Goal: Information Seeking & Learning: Learn about a topic

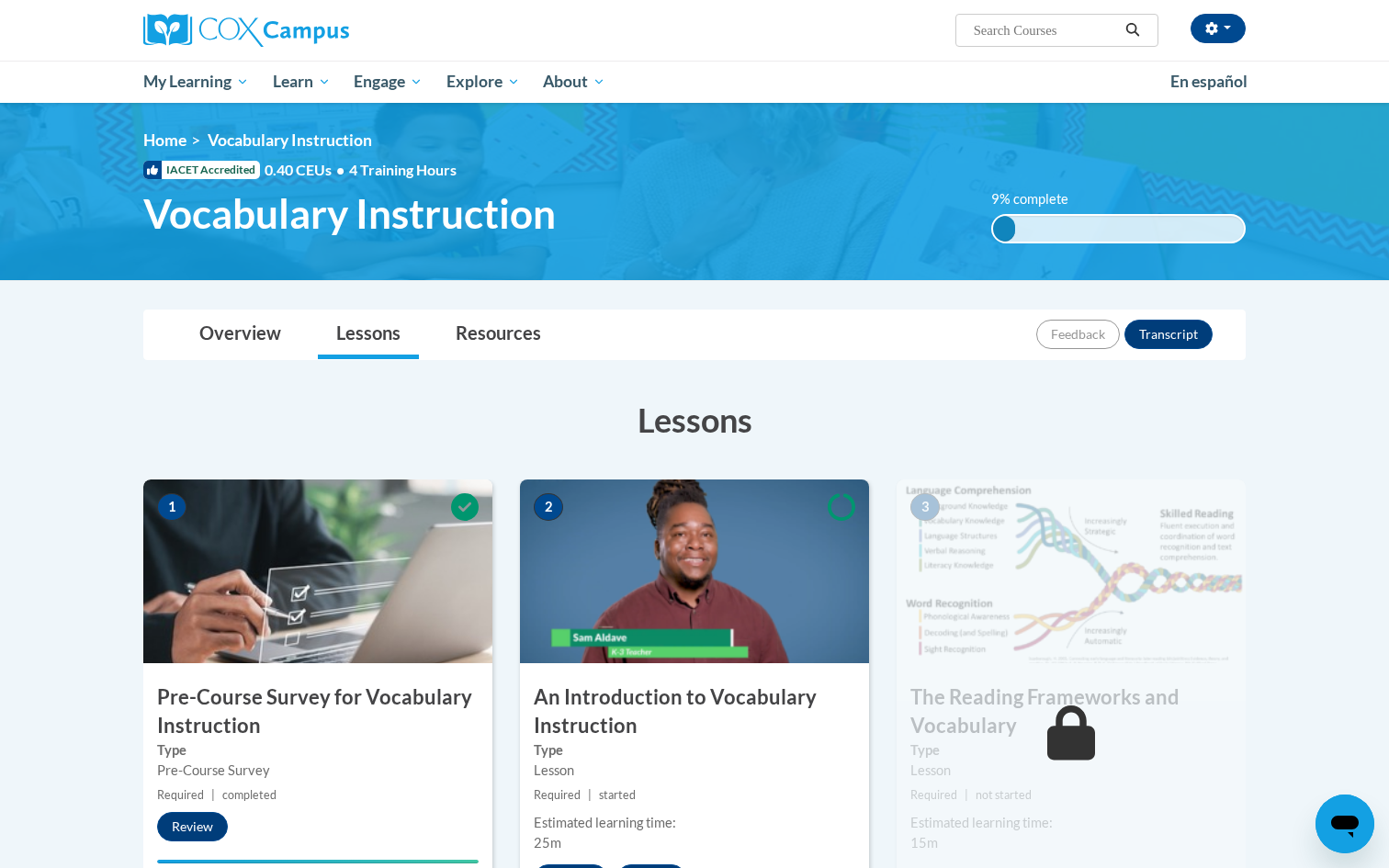
scroll to position [241, 0]
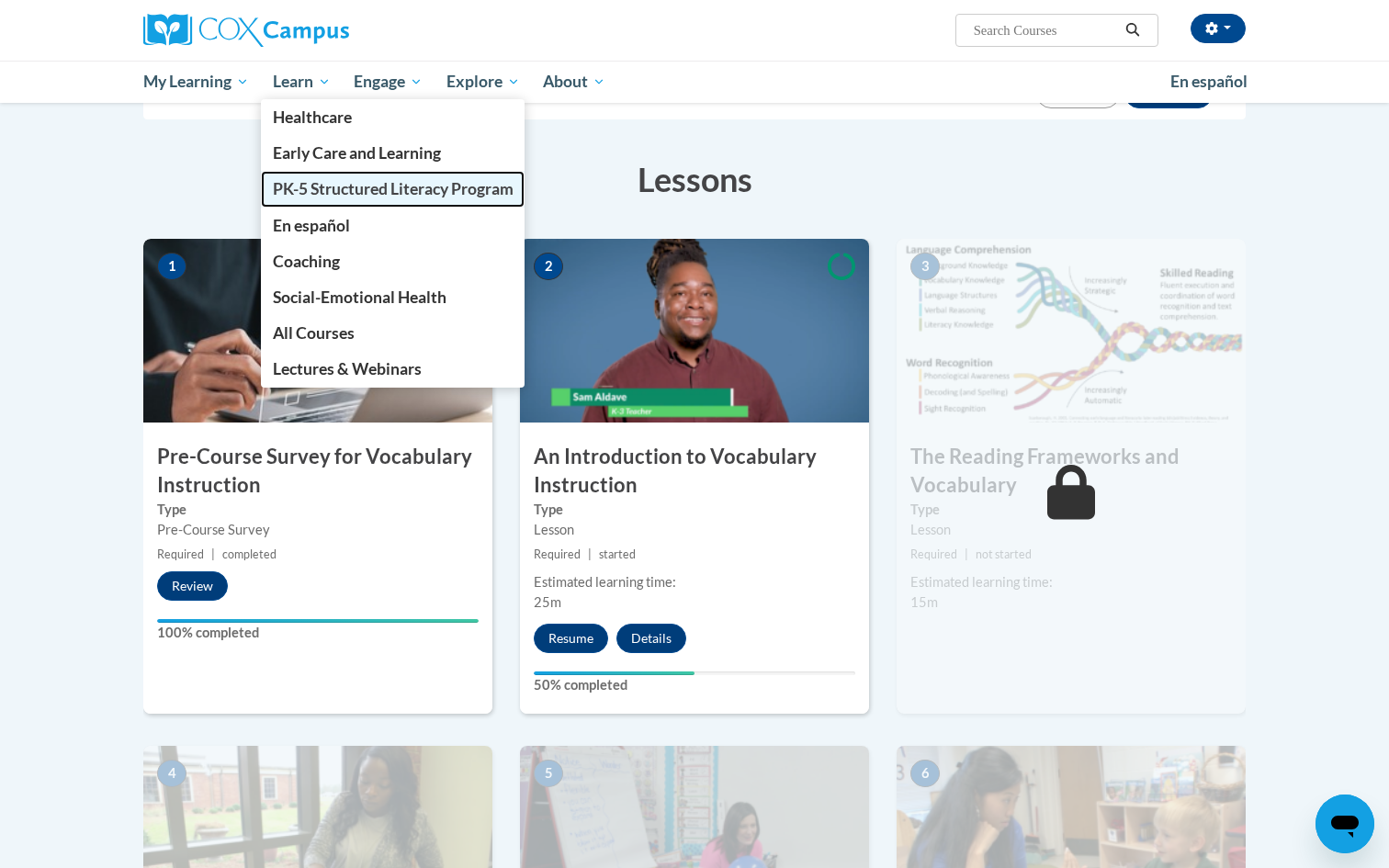
click at [306, 191] on span "PK-5 Structured Literacy Program" at bounding box center [393, 188] width 241 height 19
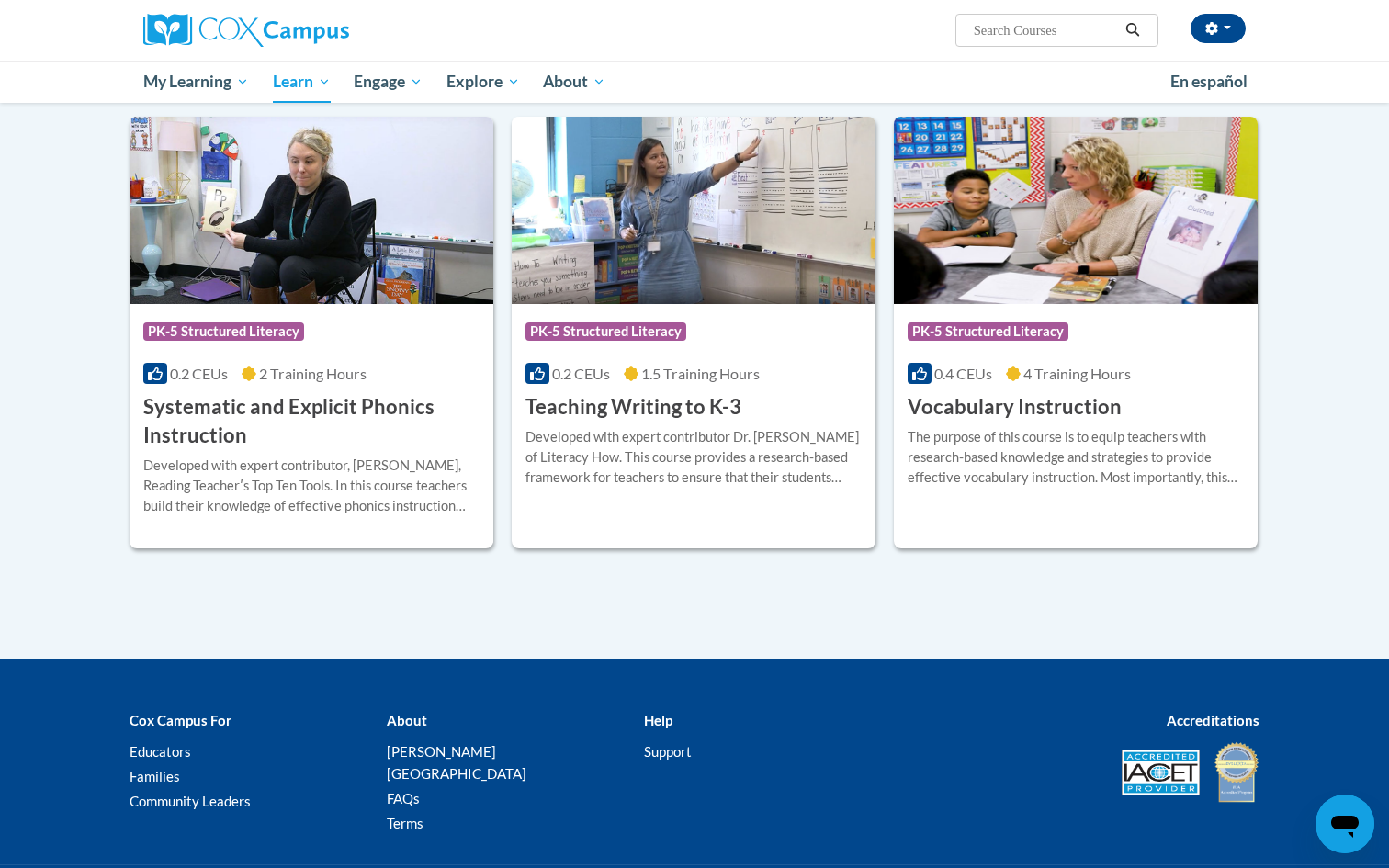
scroll to position [1983, 0]
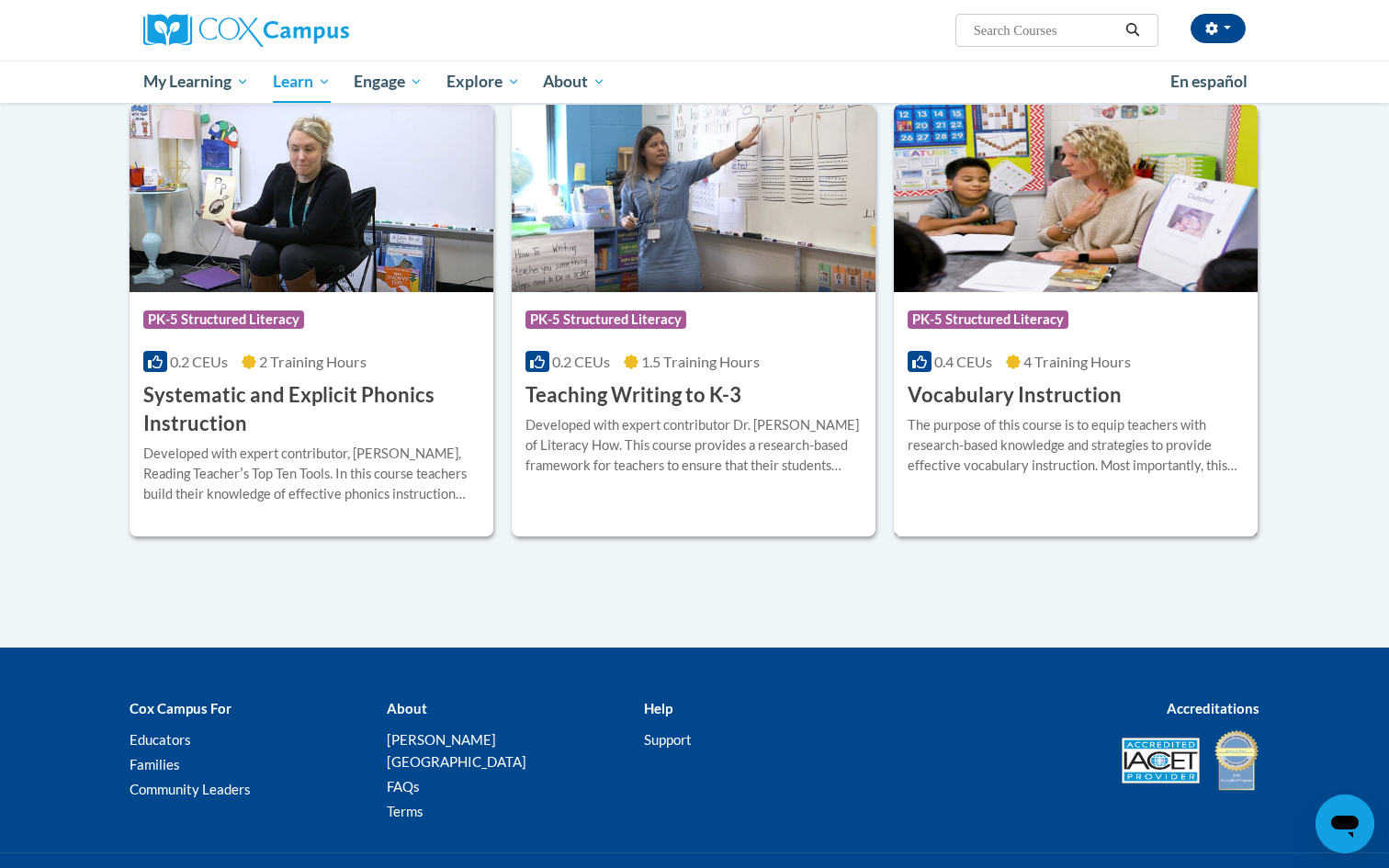
click at [992, 392] on h3 "Vocabulary Instruction" at bounding box center [1014, 396] width 214 height 29
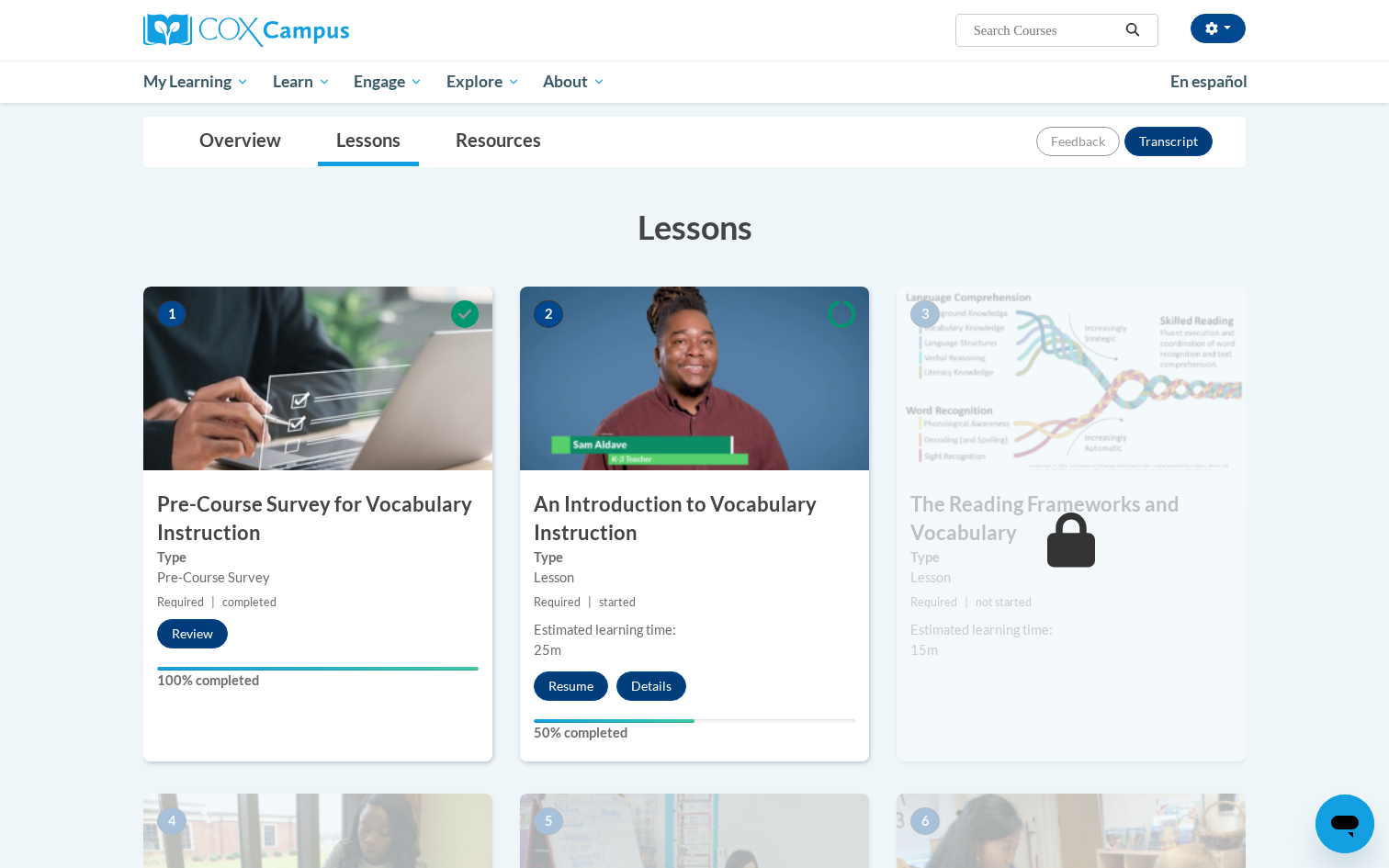
scroll to position [197, 0]
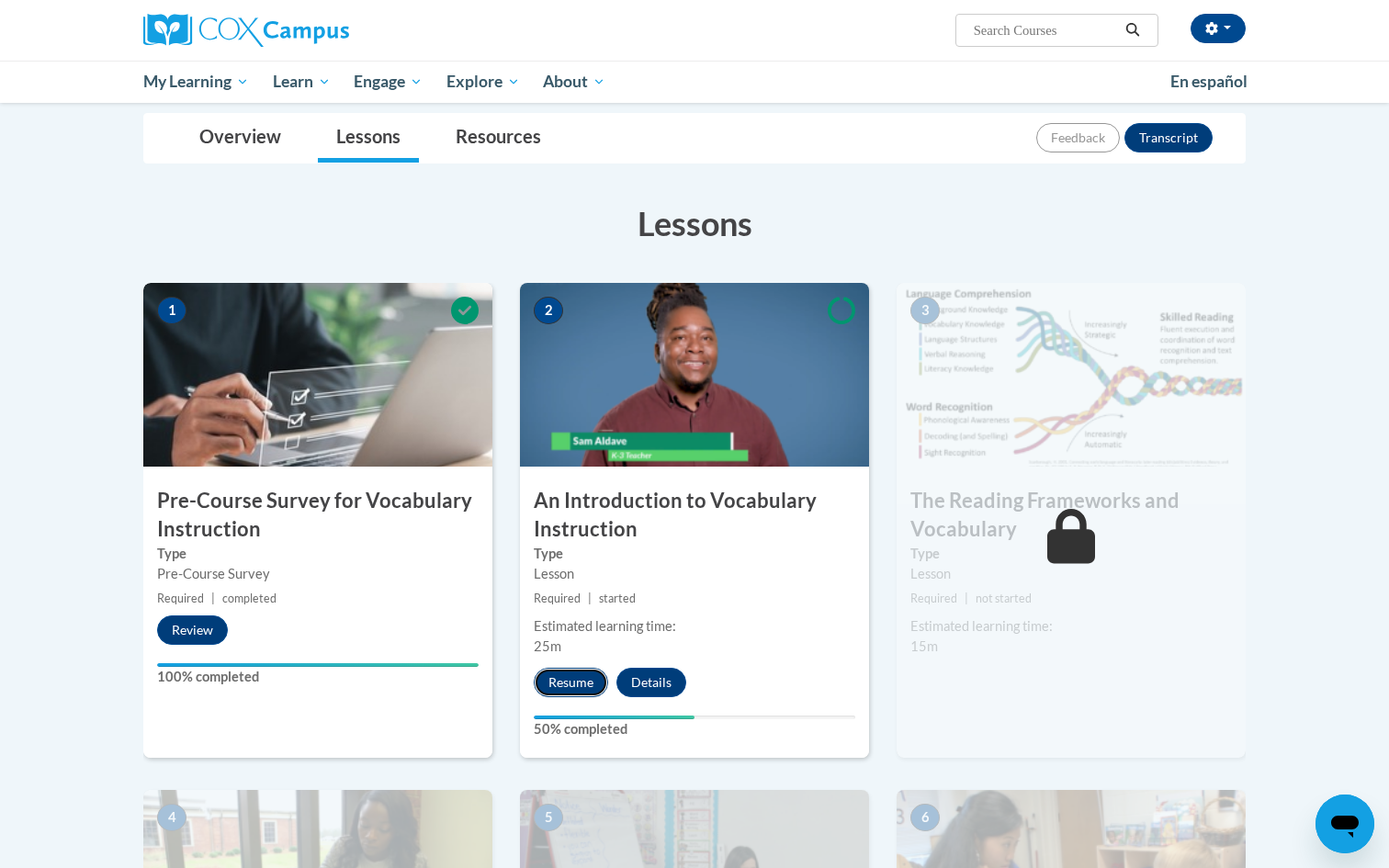
click at [559, 680] on button "Resume" at bounding box center [571, 683] width 75 height 30
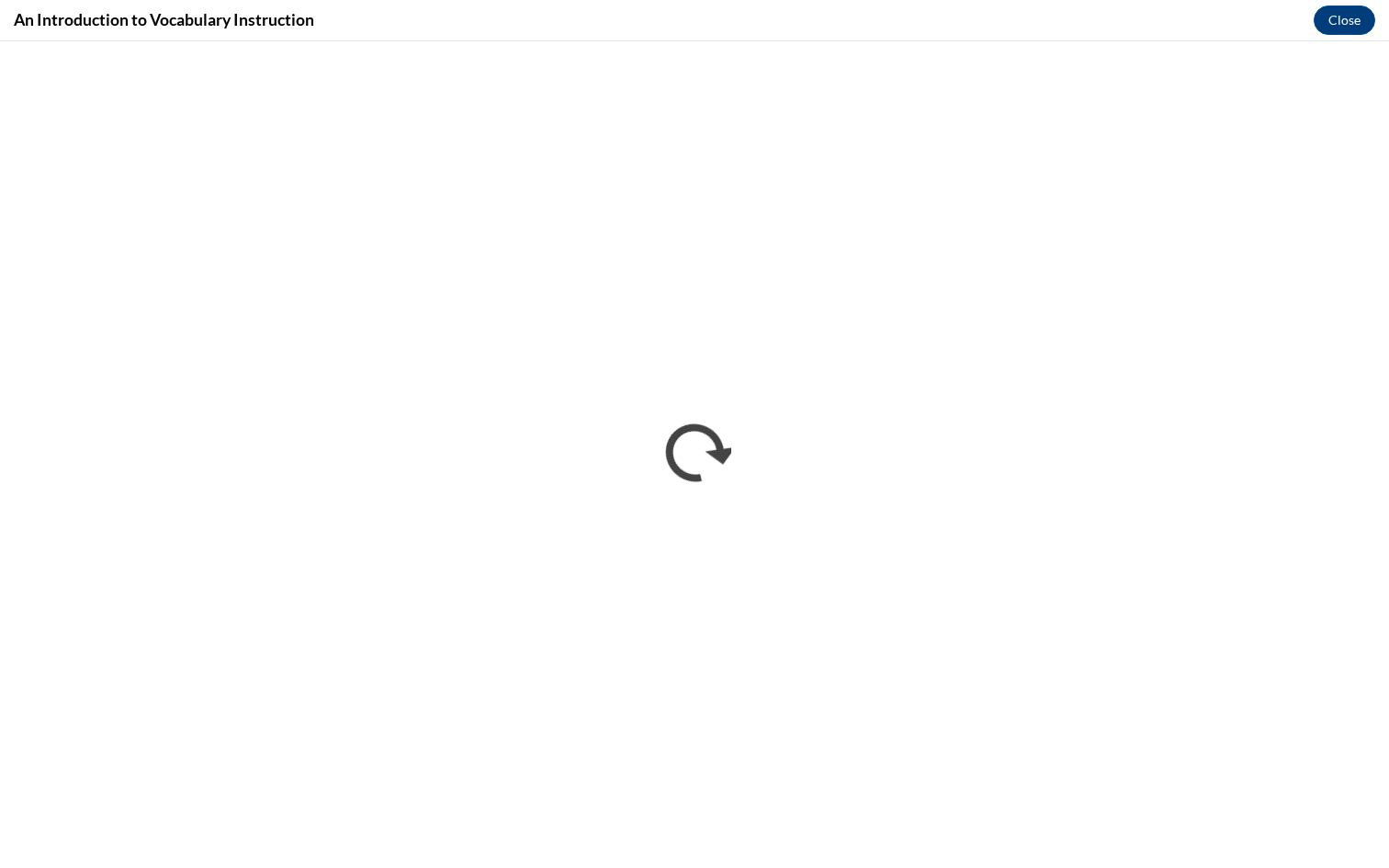
scroll to position [0, 0]
click at [1347, 27] on button "Close" at bounding box center [1344, 21] width 62 height 30
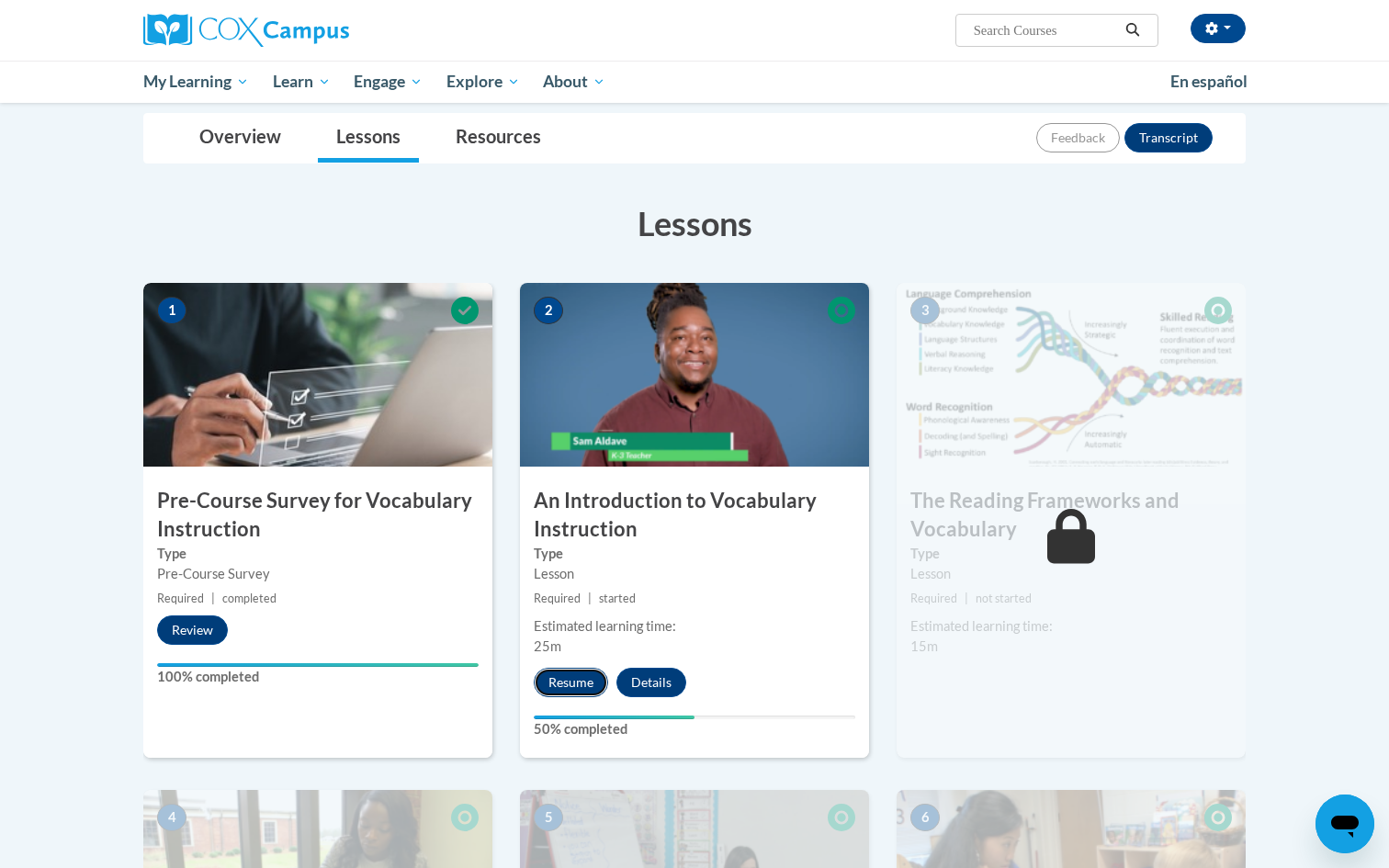
click at [588, 688] on button "Resume" at bounding box center [571, 683] width 75 height 30
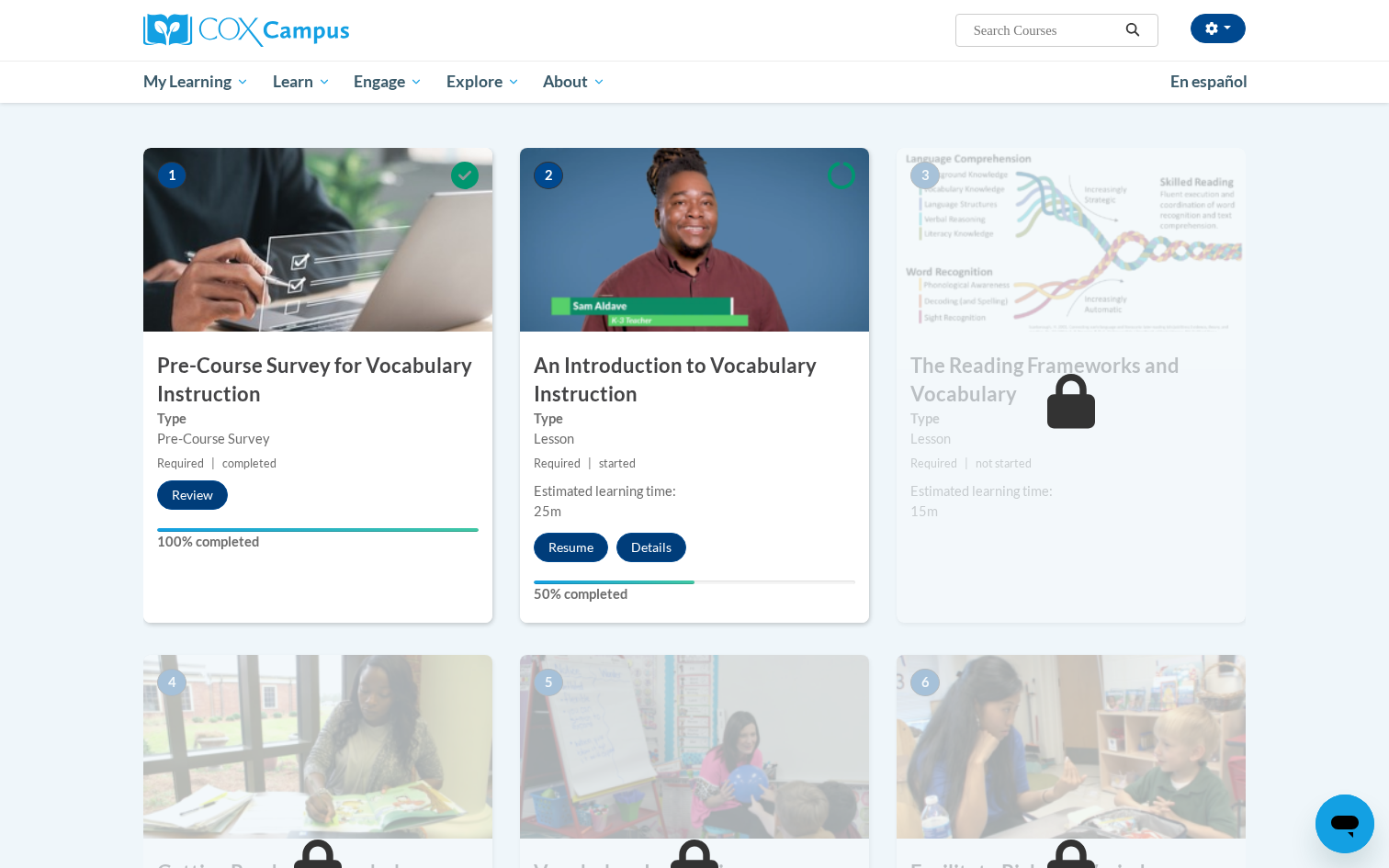
scroll to position [329, 0]
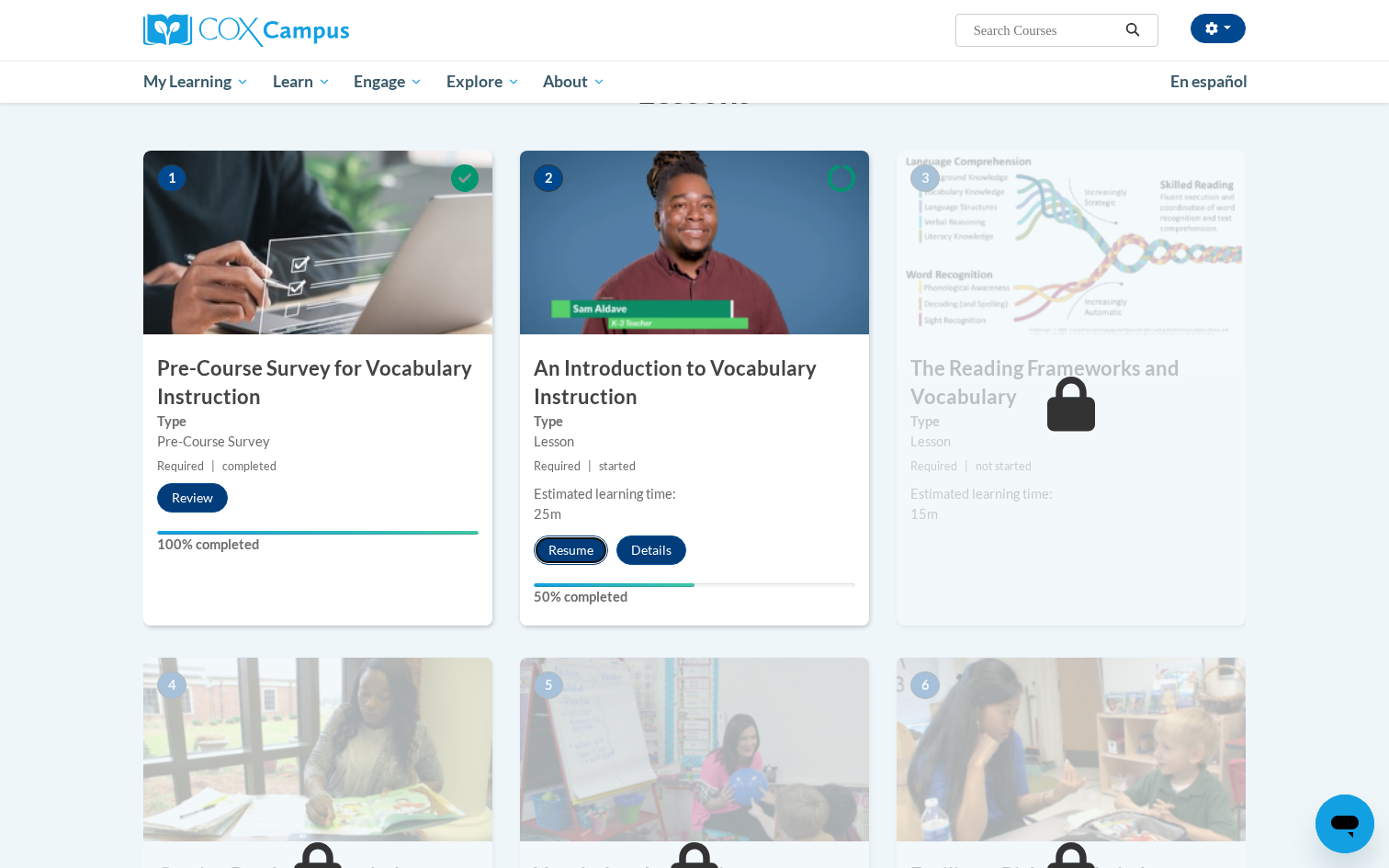
click at [566, 554] on button "Resume" at bounding box center [571, 551] width 75 height 30
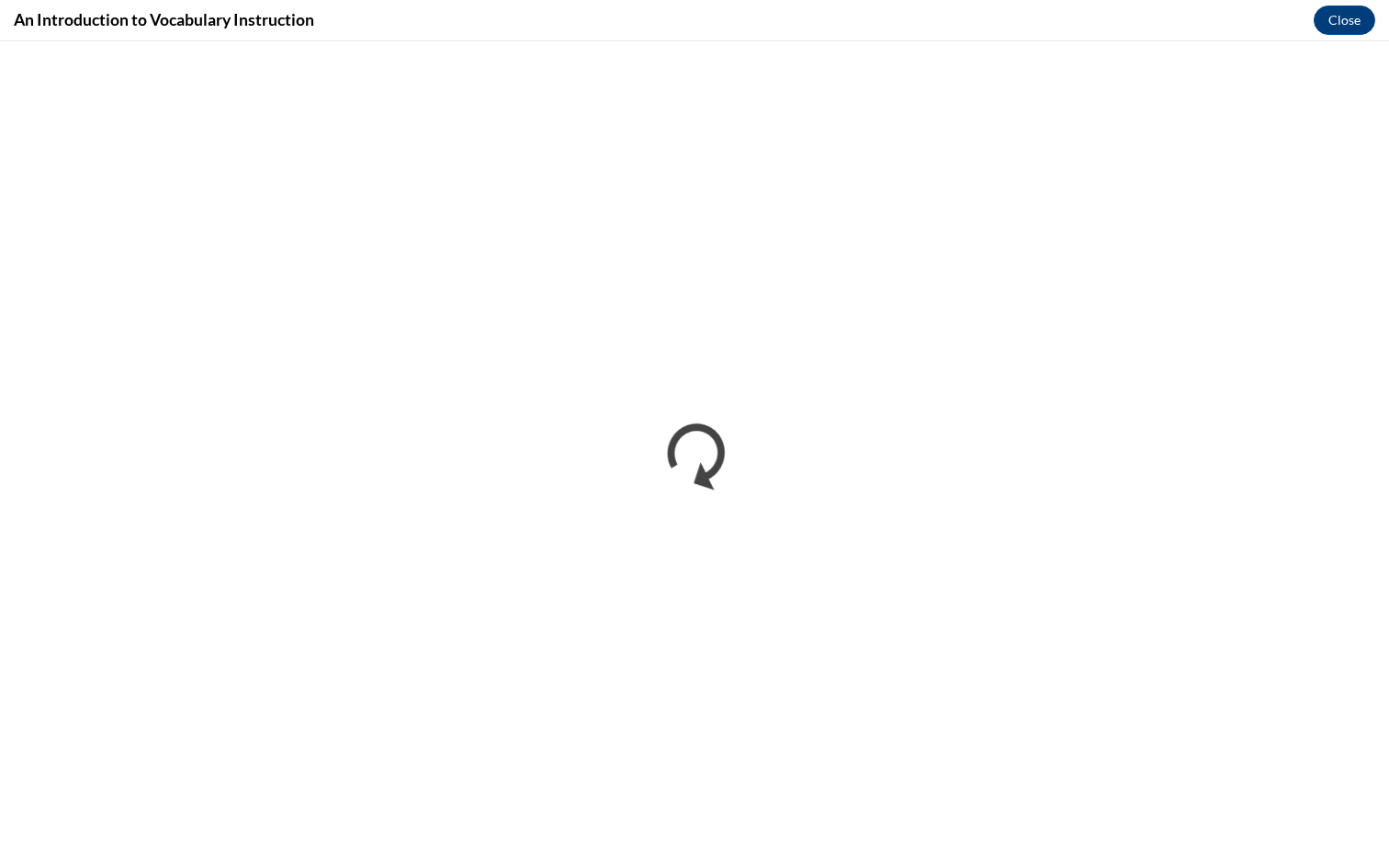
scroll to position [0, 0]
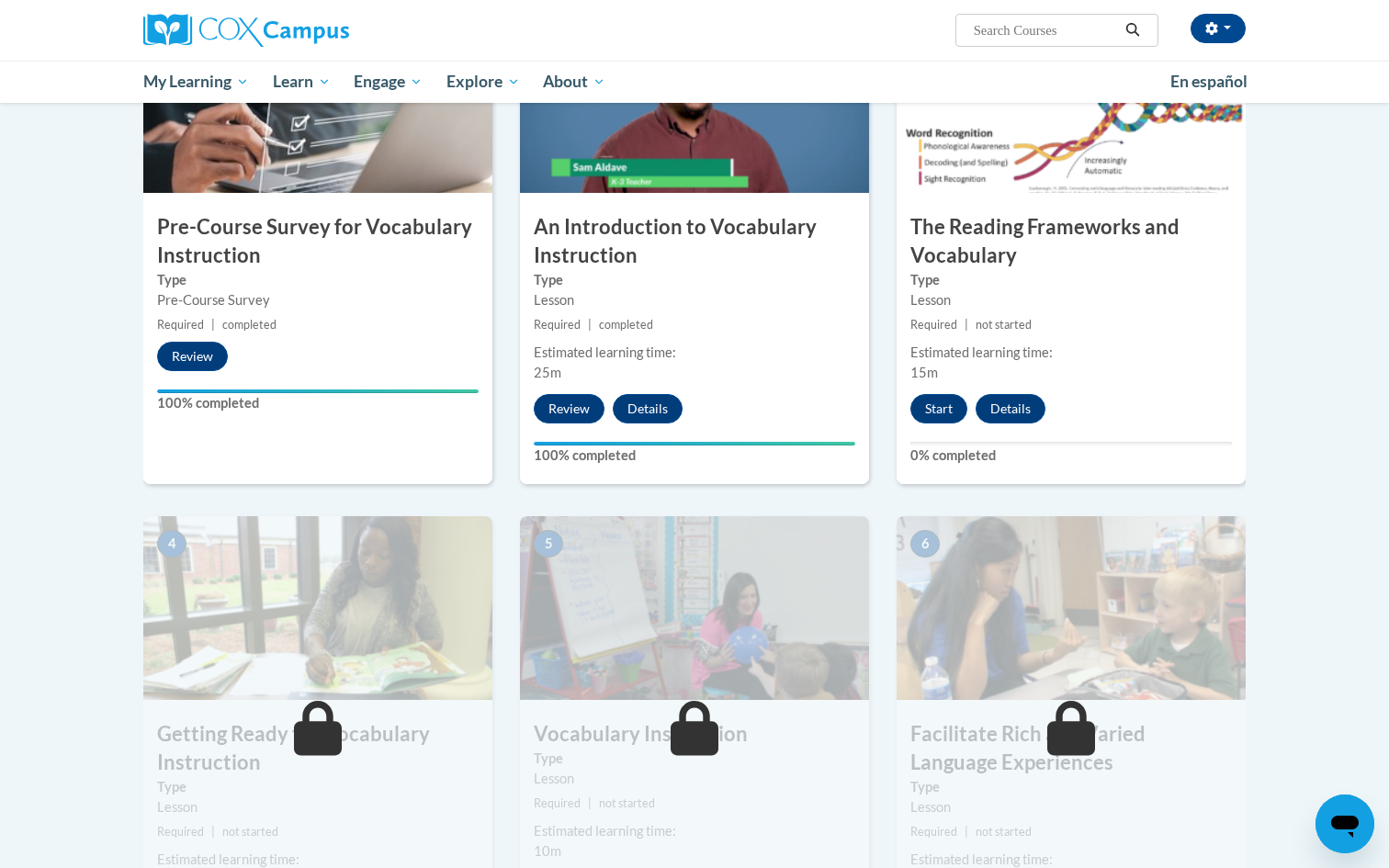
scroll to position [407, 0]
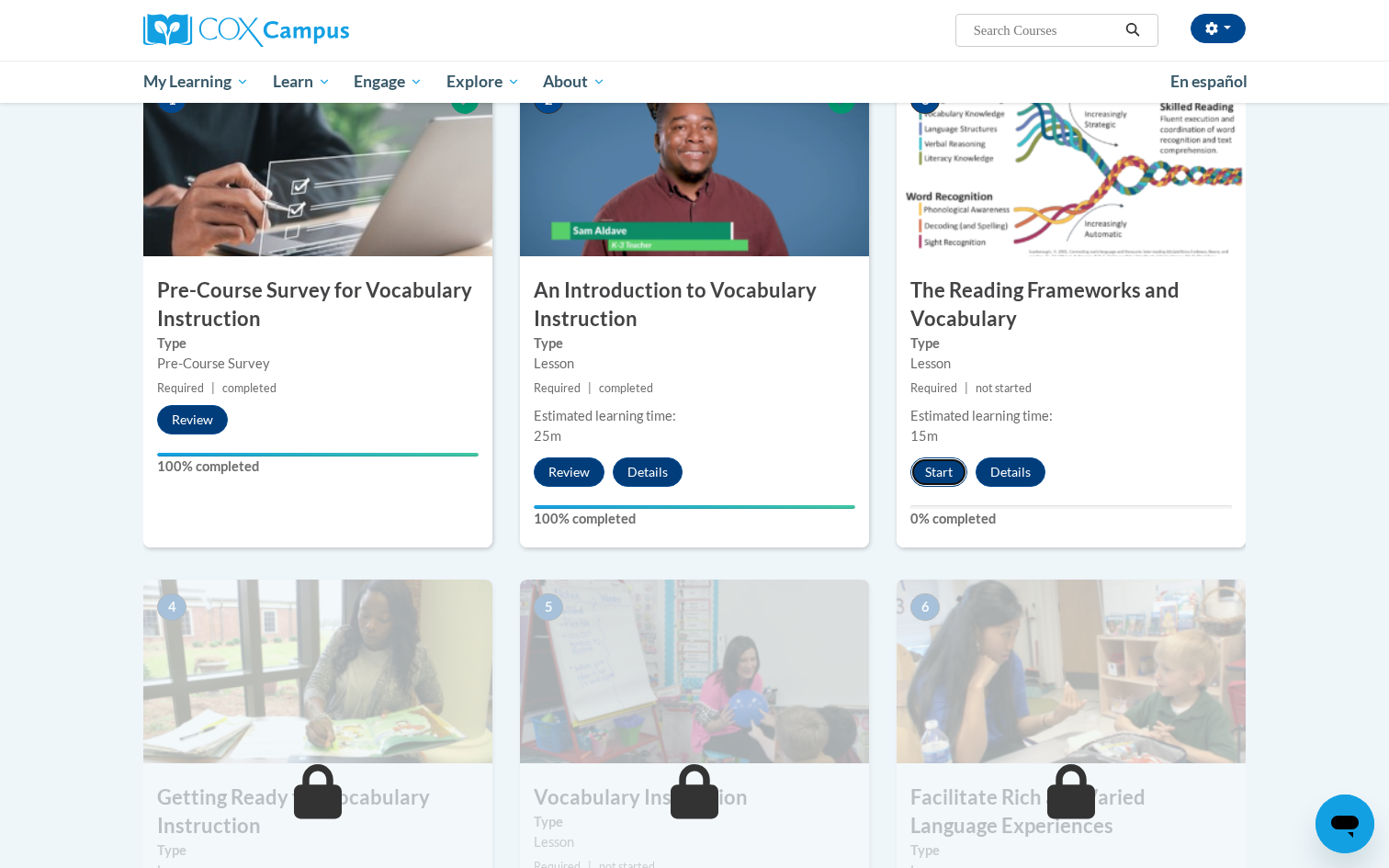
click at [932, 470] on button "Start" at bounding box center [939, 472] width 57 height 30
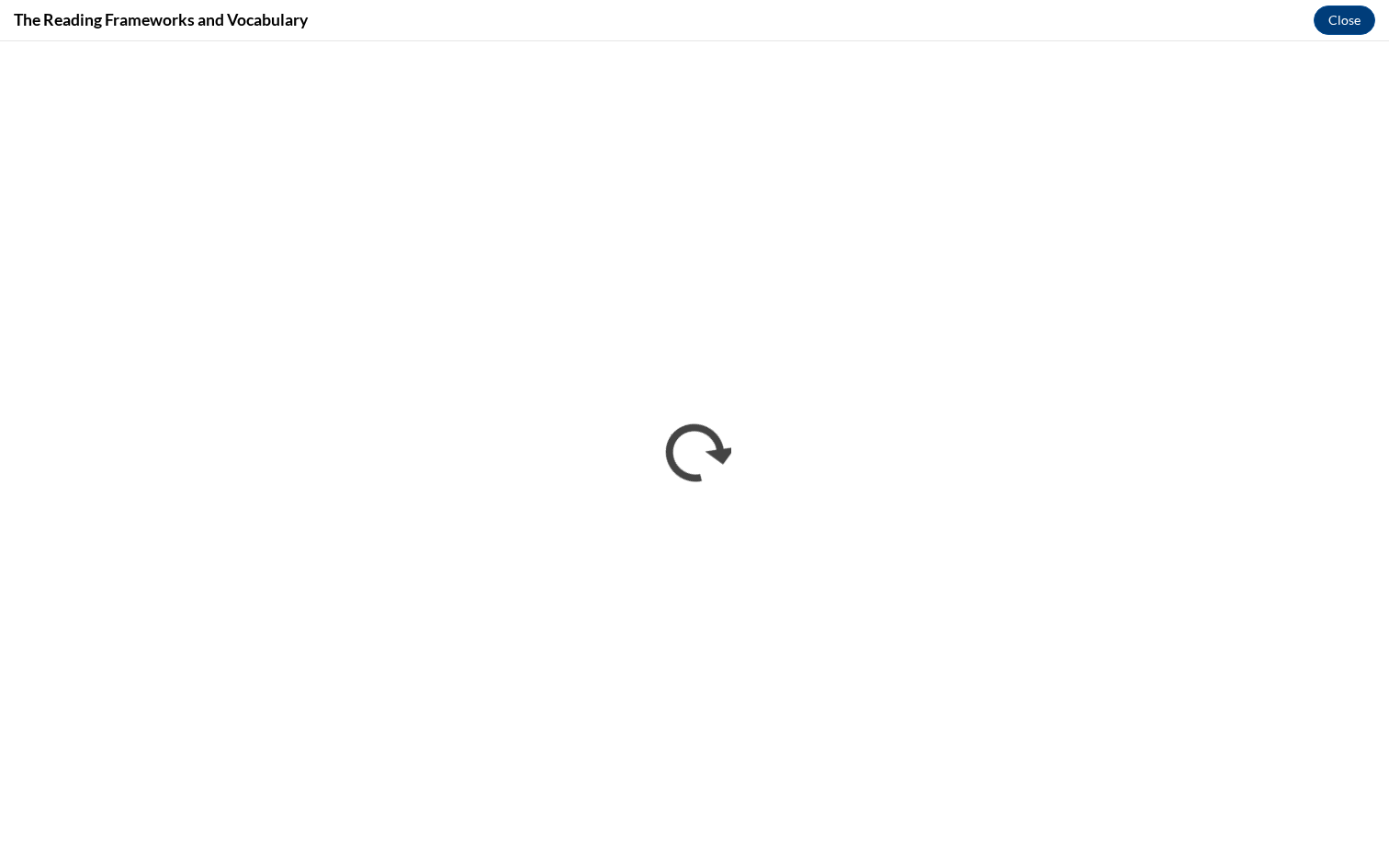
scroll to position [0, 0]
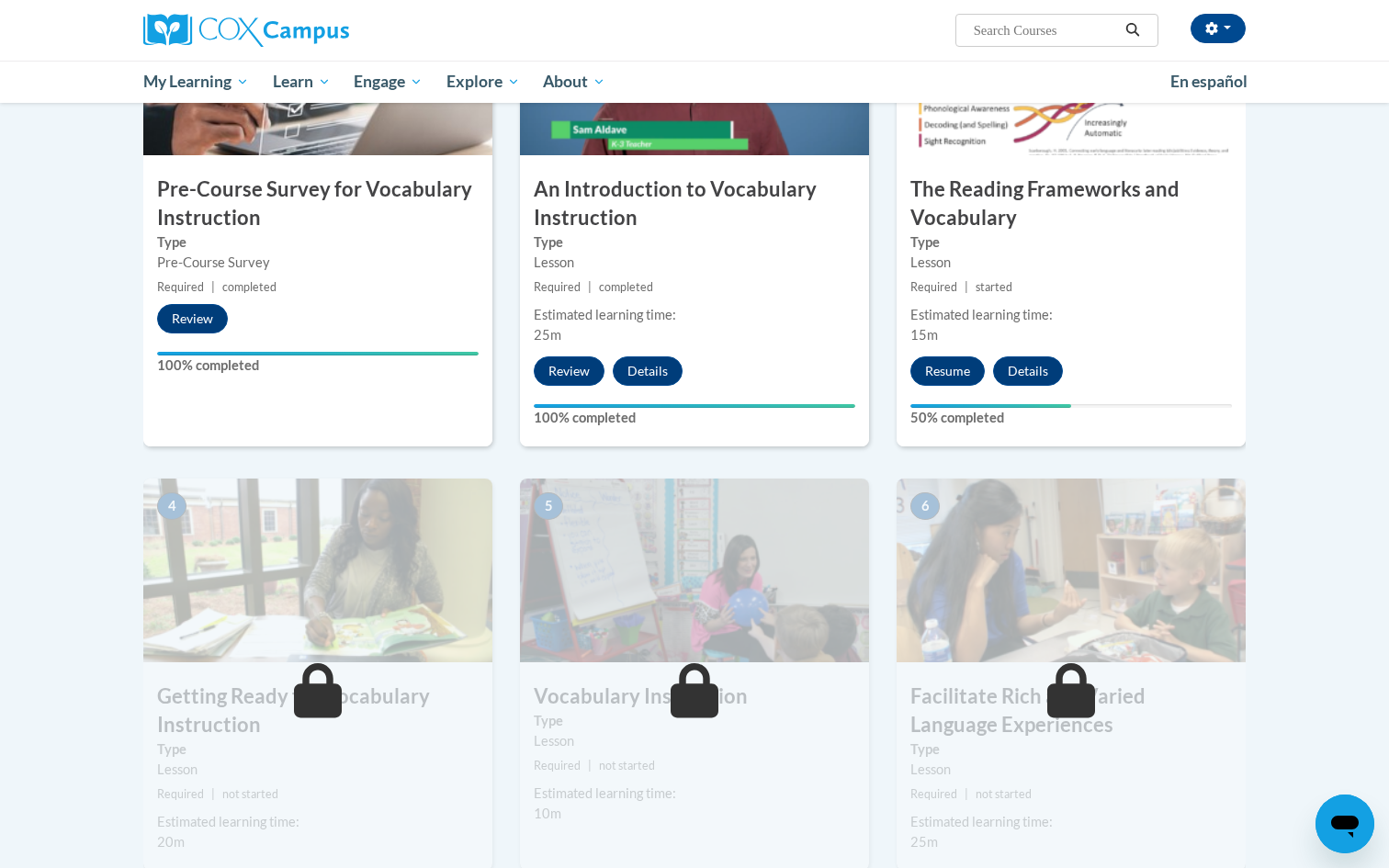
scroll to position [452, 0]
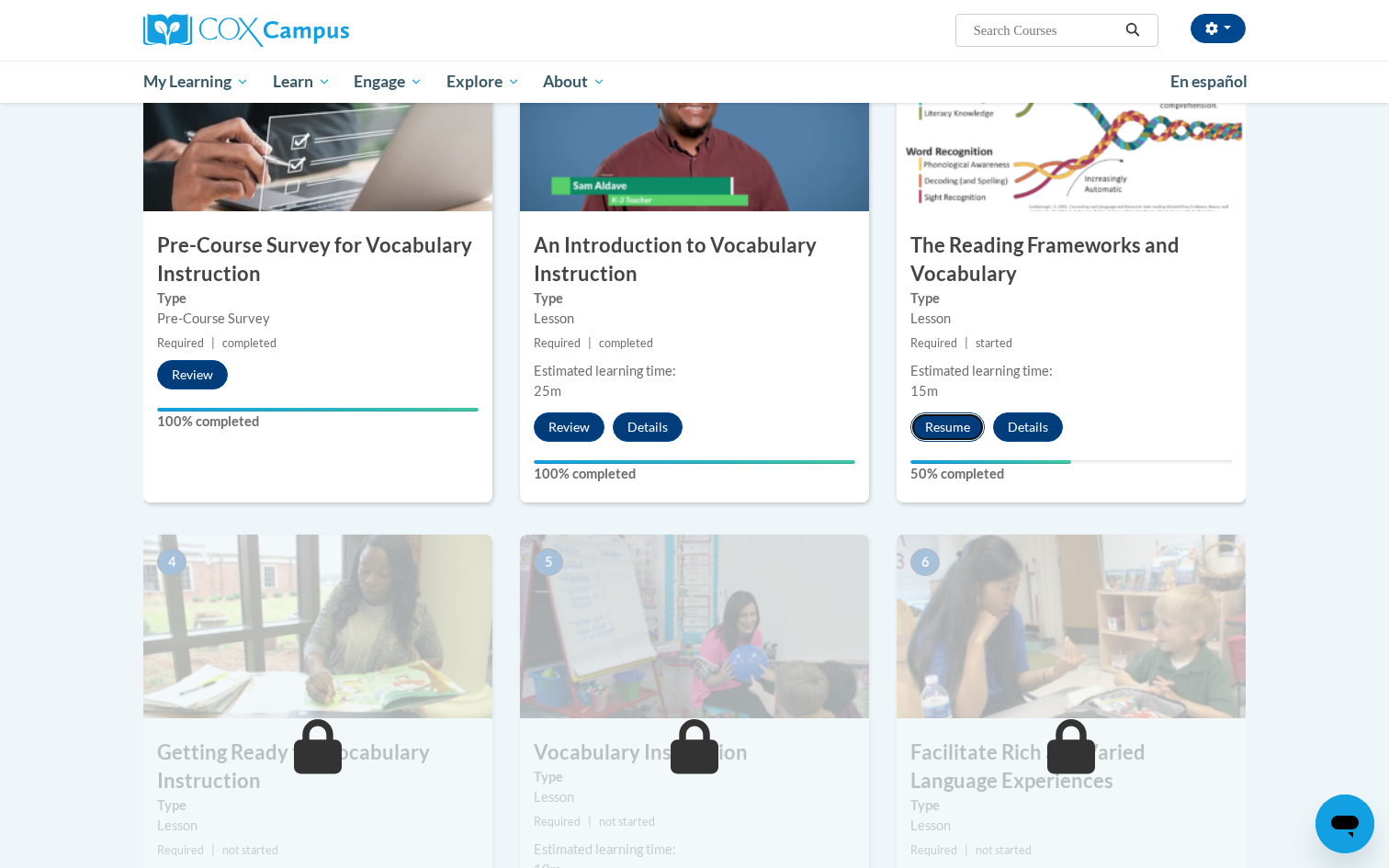
click at [968, 422] on button "Resume" at bounding box center [948, 428] width 75 height 30
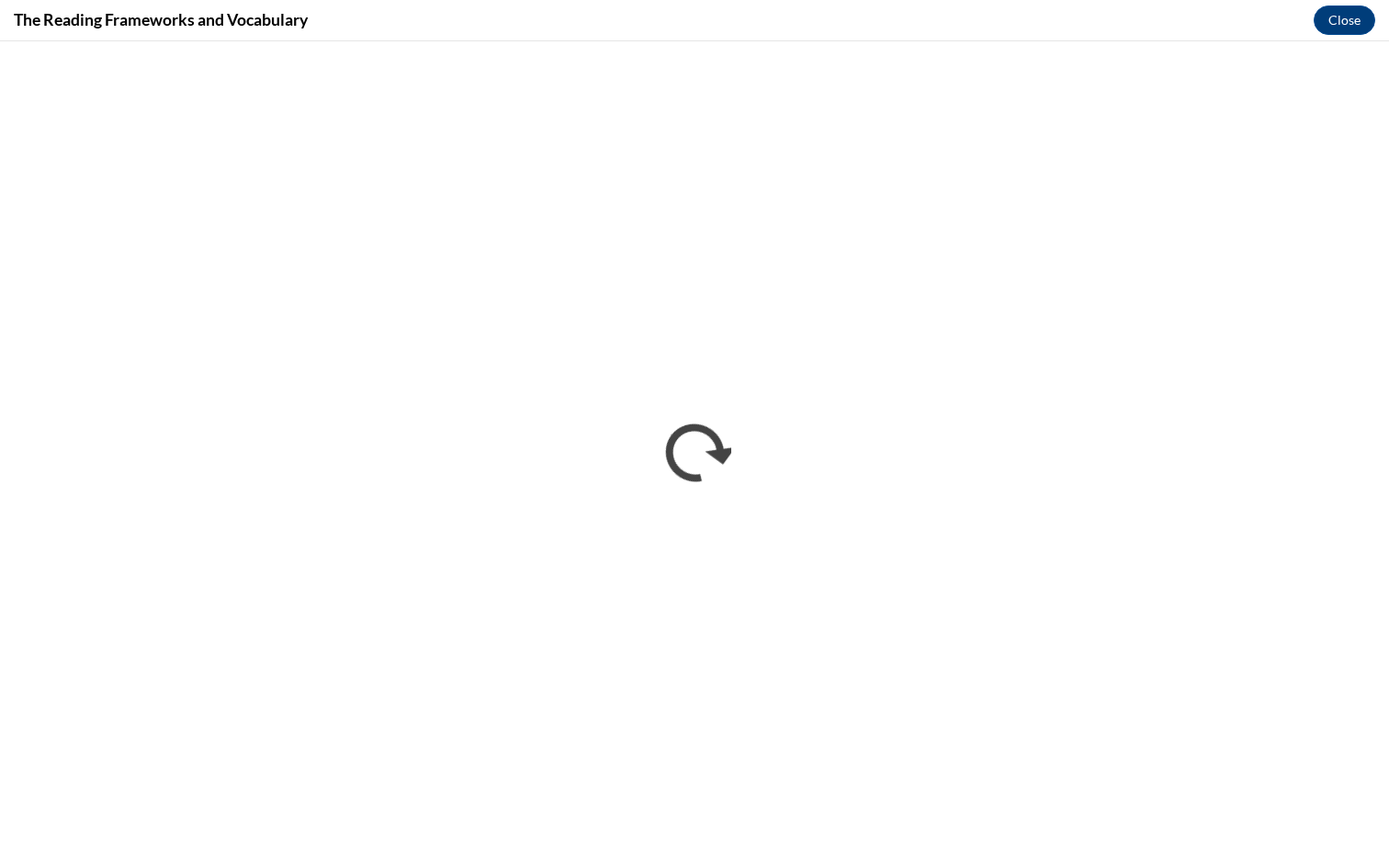
scroll to position [0, 0]
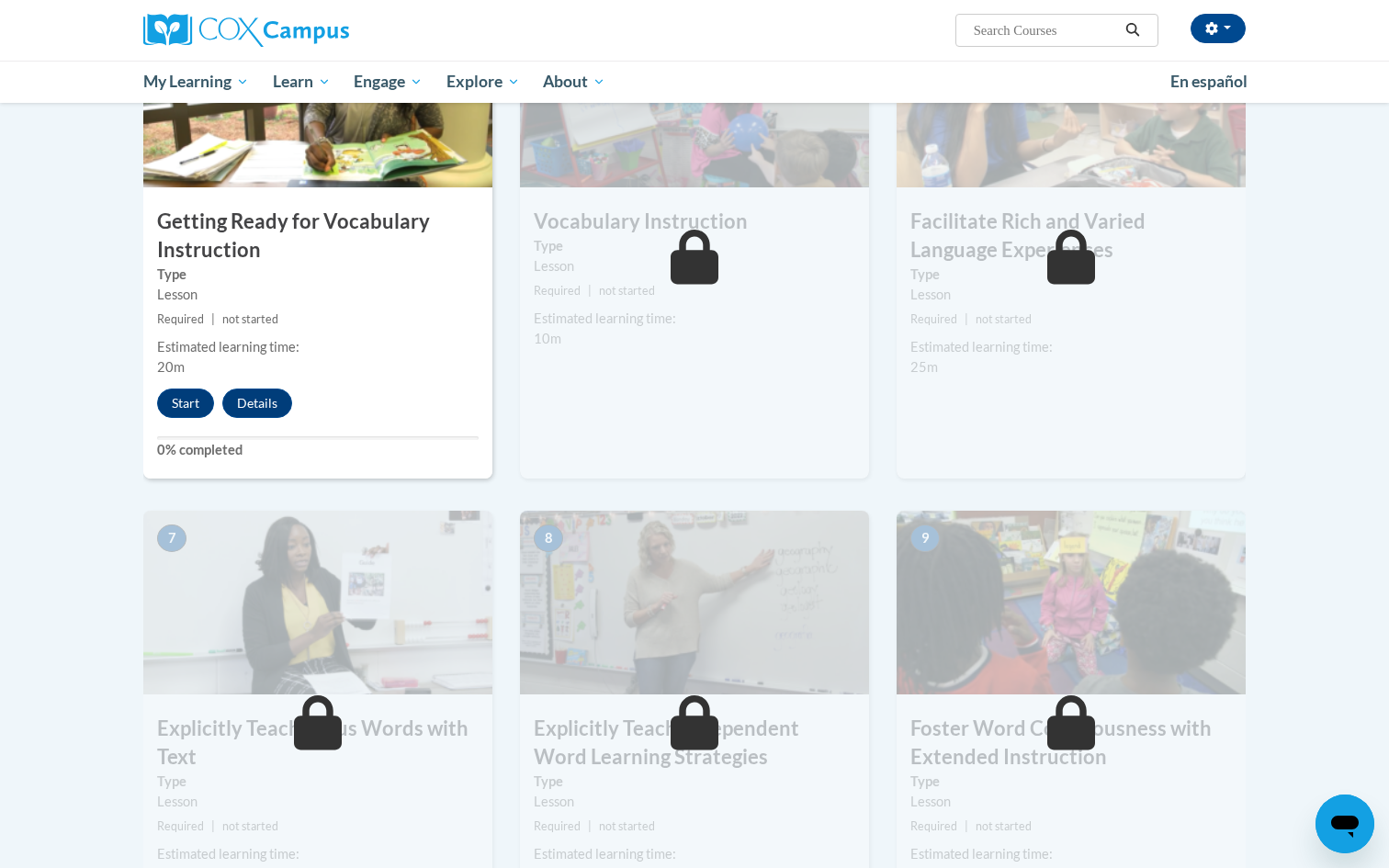
scroll to position [981, 0]
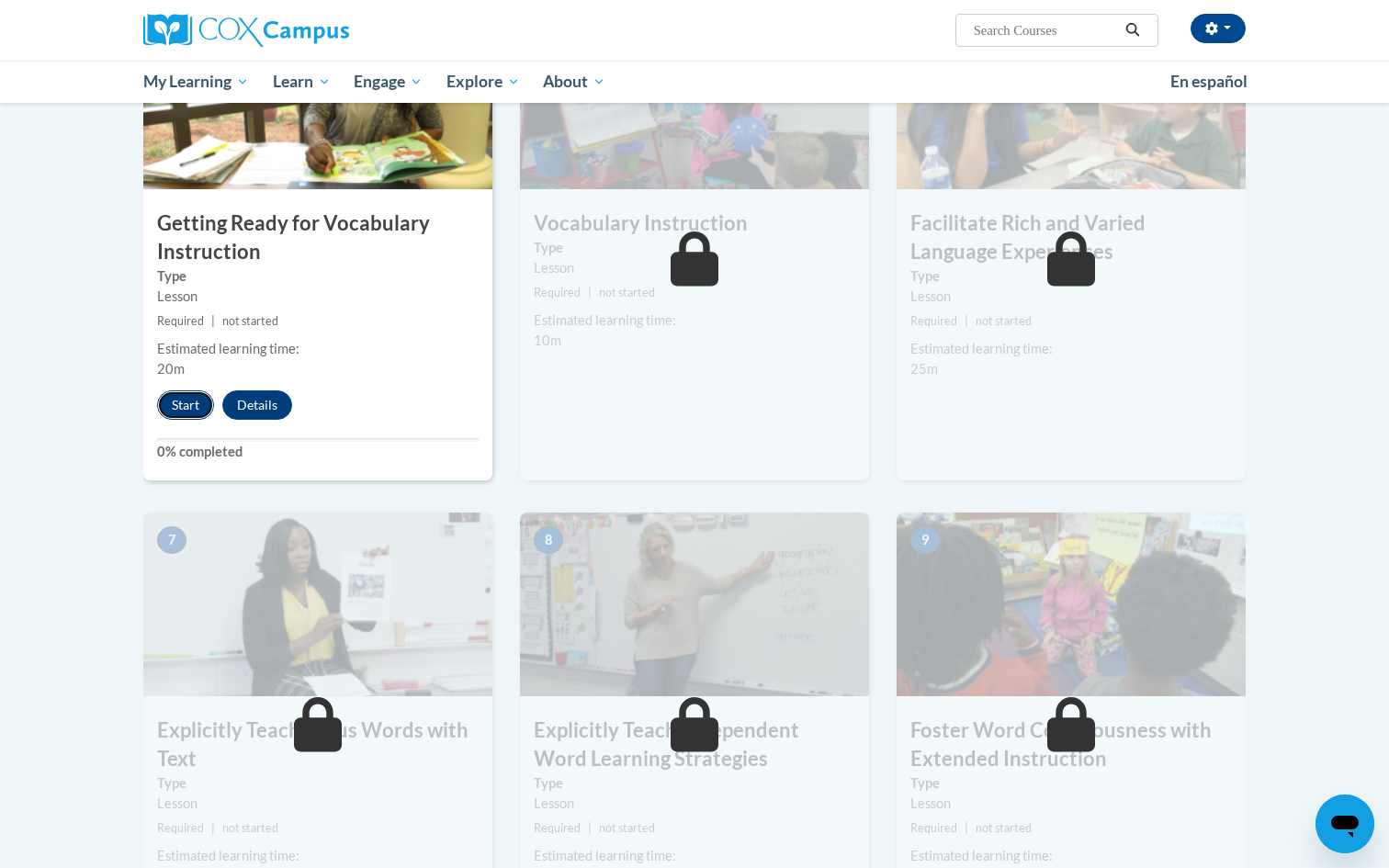
click at [198, 402] on button "Start" at bounding box center [185, 406] width 57 height 30
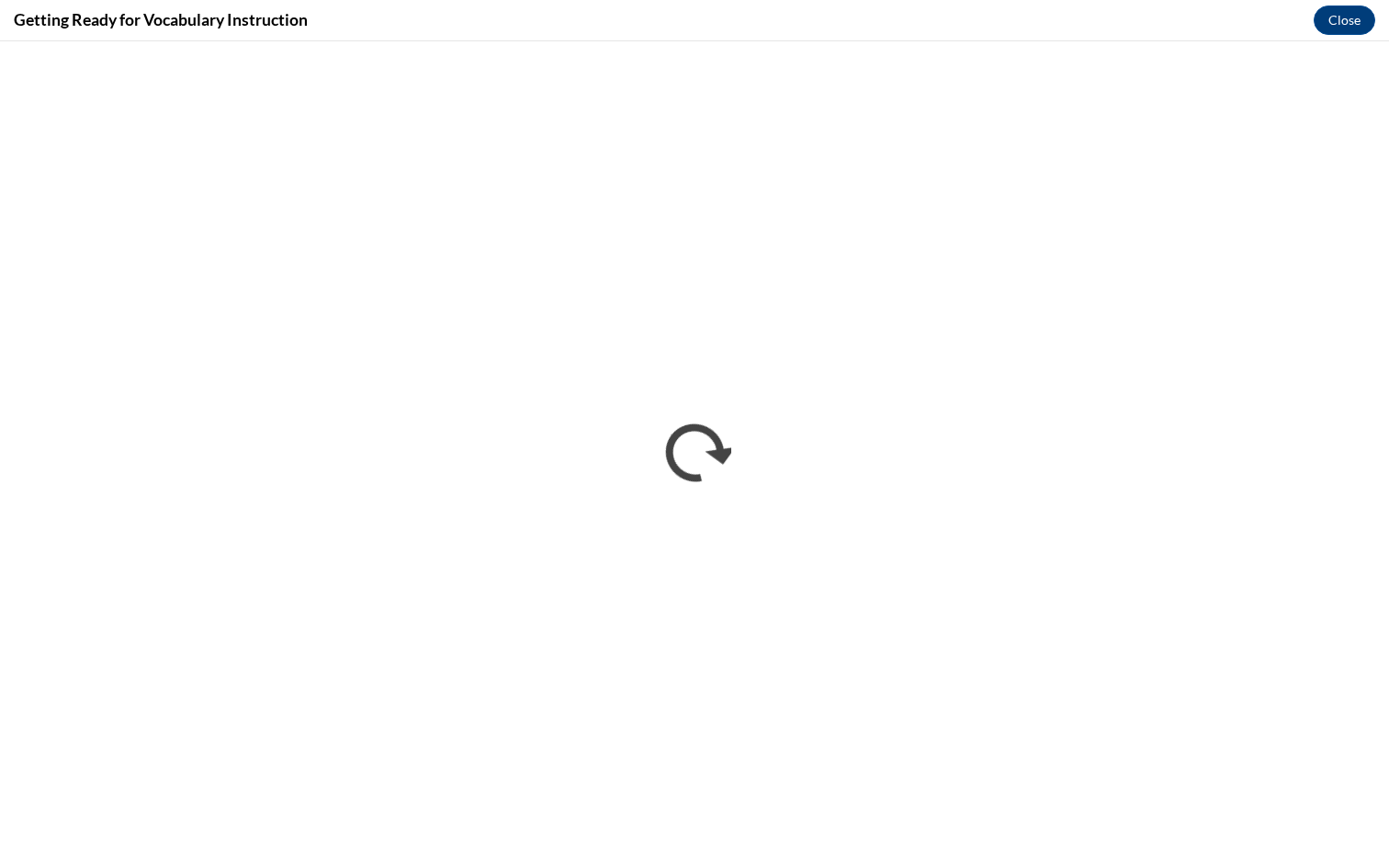
scroll to position [0, 0]
